Goal: Check status: Check status

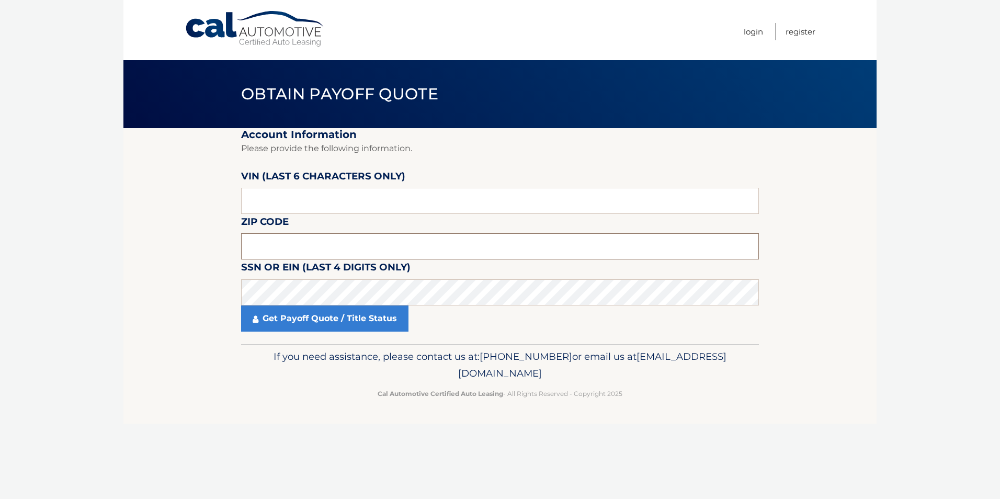
click at [364, 246] on input "text" at bounding box center [500, 246] width 518 height 26
type input "33180"
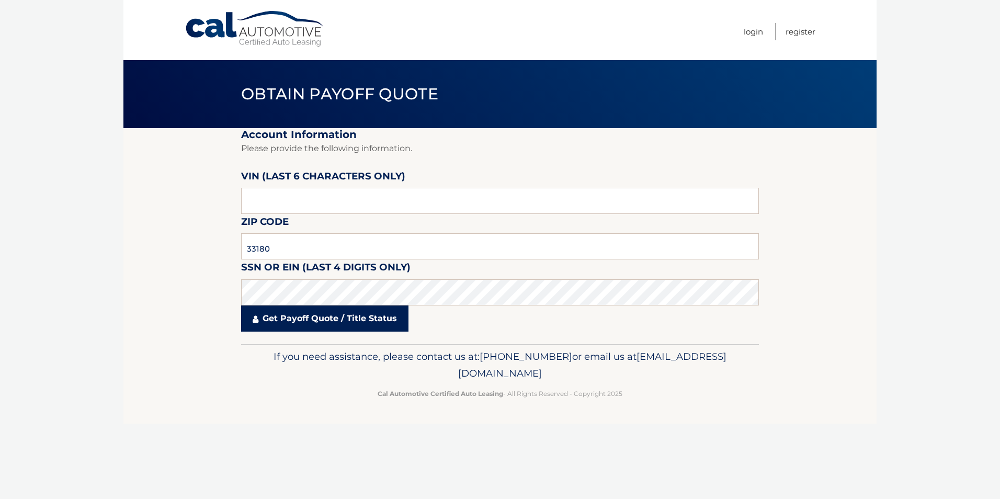
click at [301, 320] on link "Get Payoff Quote / Title Status" at bounding box center [324, 318] width 167 height 26
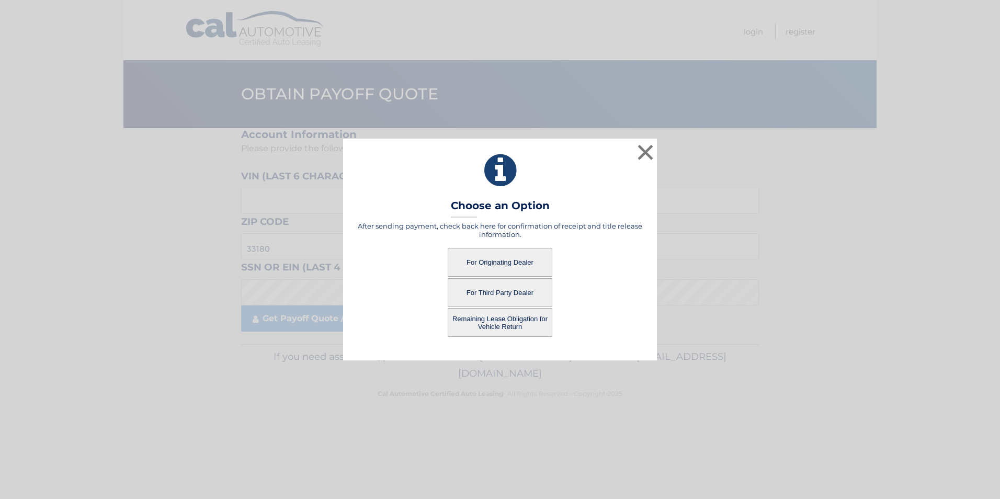
click at [499, 260] on button "For Originating Dealer" at bounding box center [500, 262] width 105 height 29
click at [488, 259] on button "For Originating Dealer" at bounding box center [500, 262] width 105 height 29
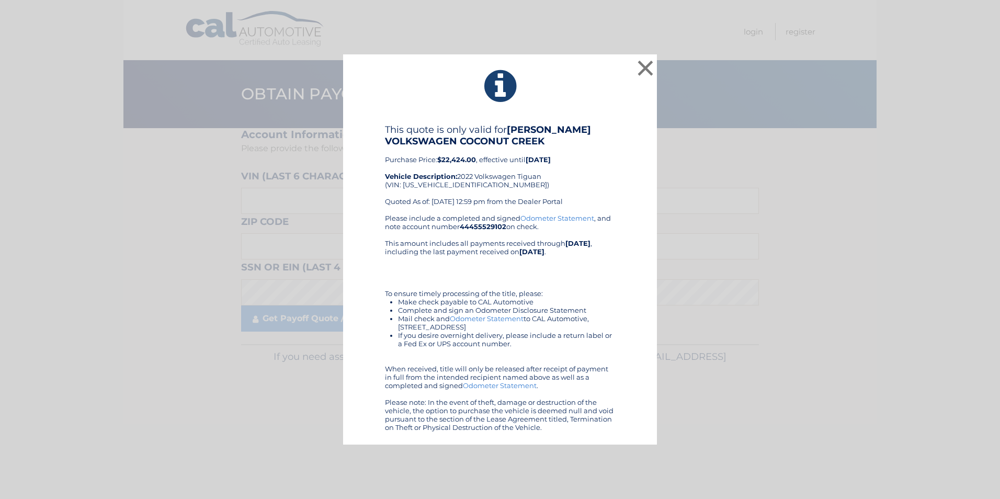
click at [501, 318] on link "Odometer Statement" at bounding box center [487, 318] width 74 height 8
